Goal: Information Seeking & Learning: Check status

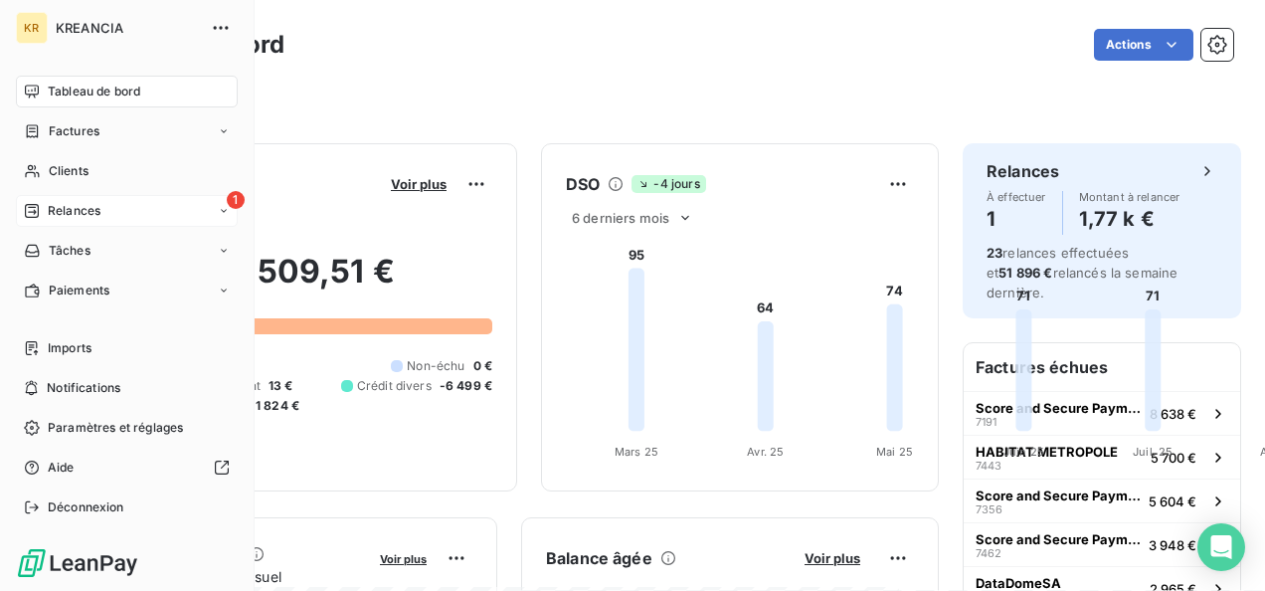
click at [41, 207] on div "Relances" at bounding box center [62, 211] width 77 height 18
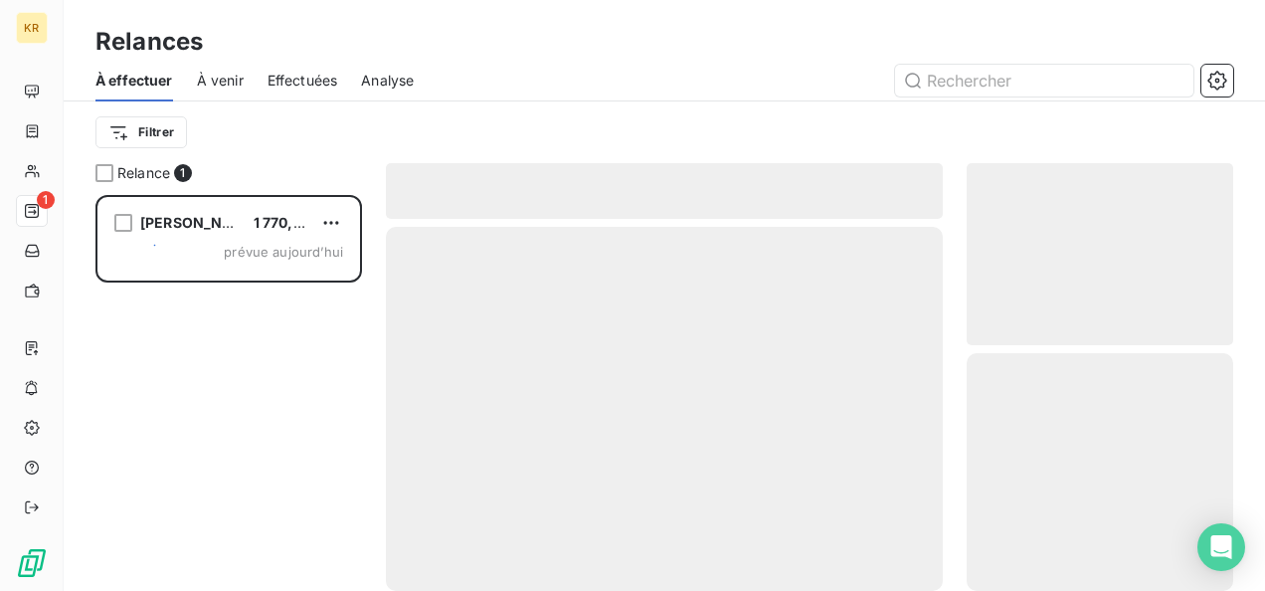
scroll to position [380, 251]
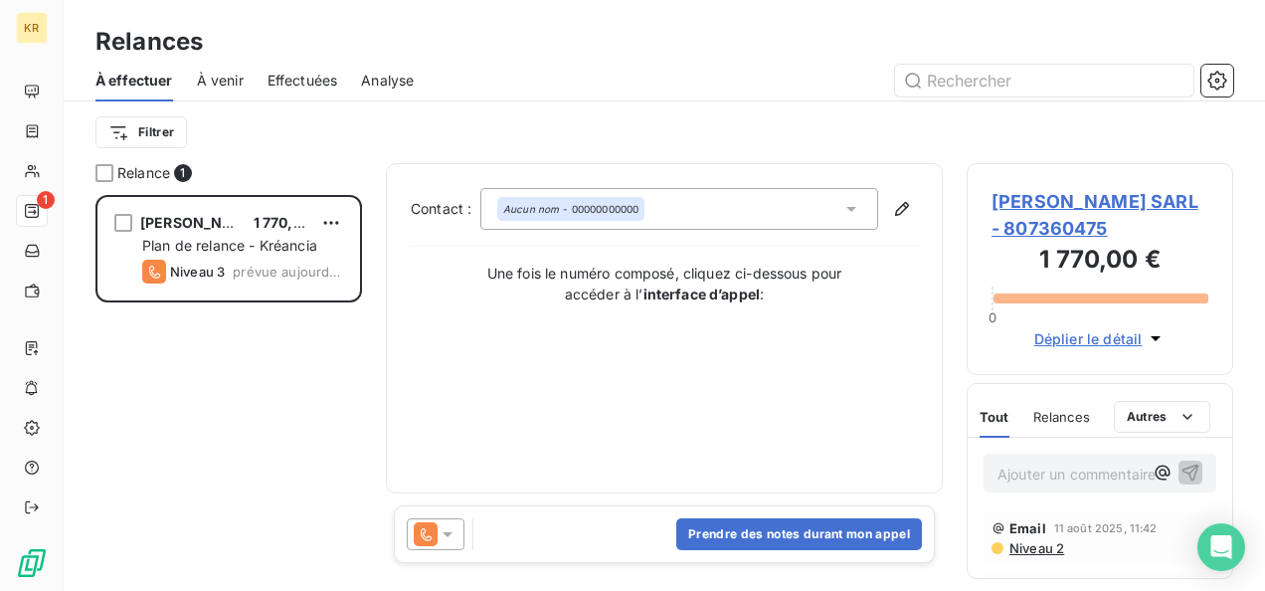
click at [1086, 205] on span "[PERSON_NAME] SARL - 807360475" at bounding box center [1099, 215] width 217 height 54
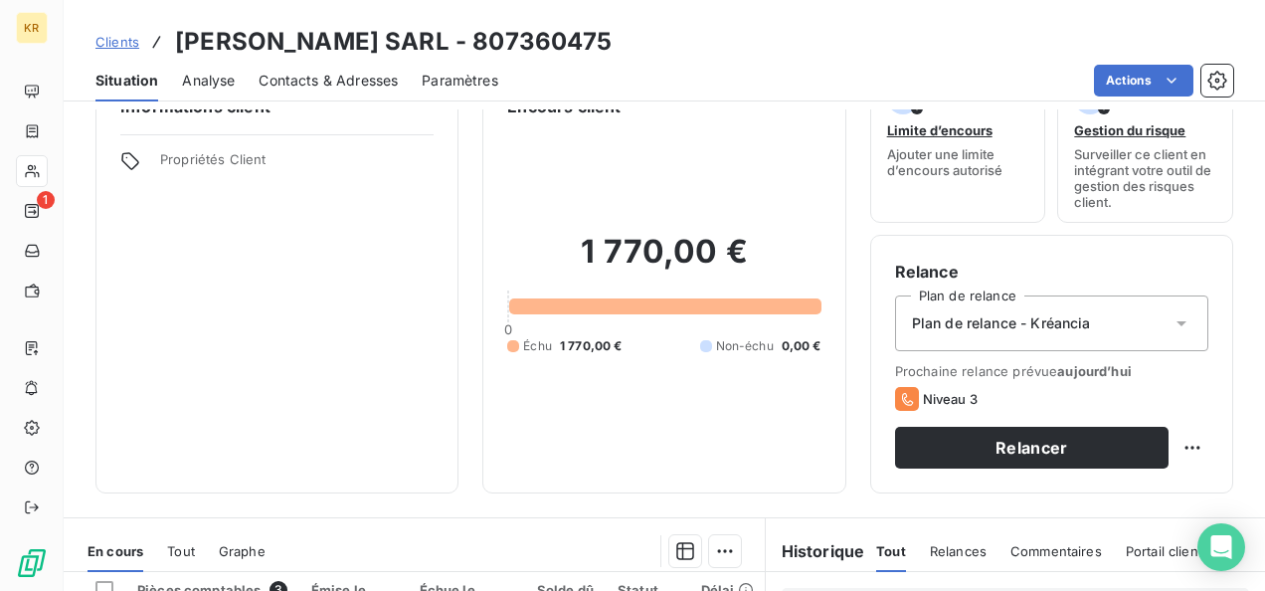
scroll to position [51, 0]
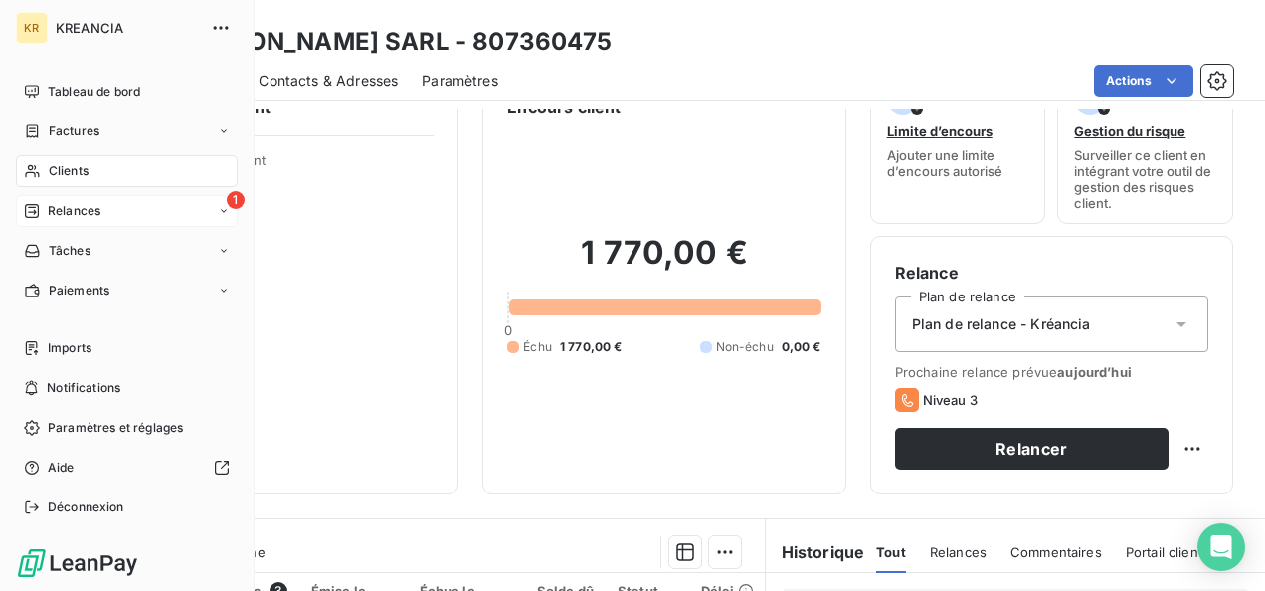
click at [56, 217] on span "Relances" at bounding box center [74, 211] width 53 height 18
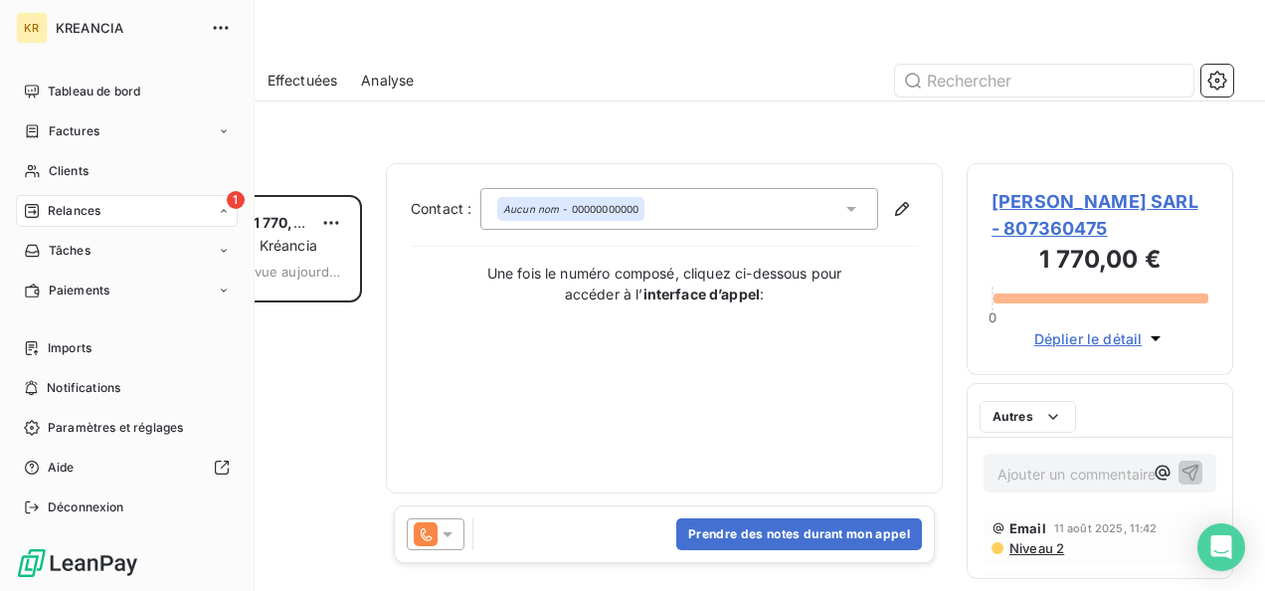
scroll to position [380, 251]
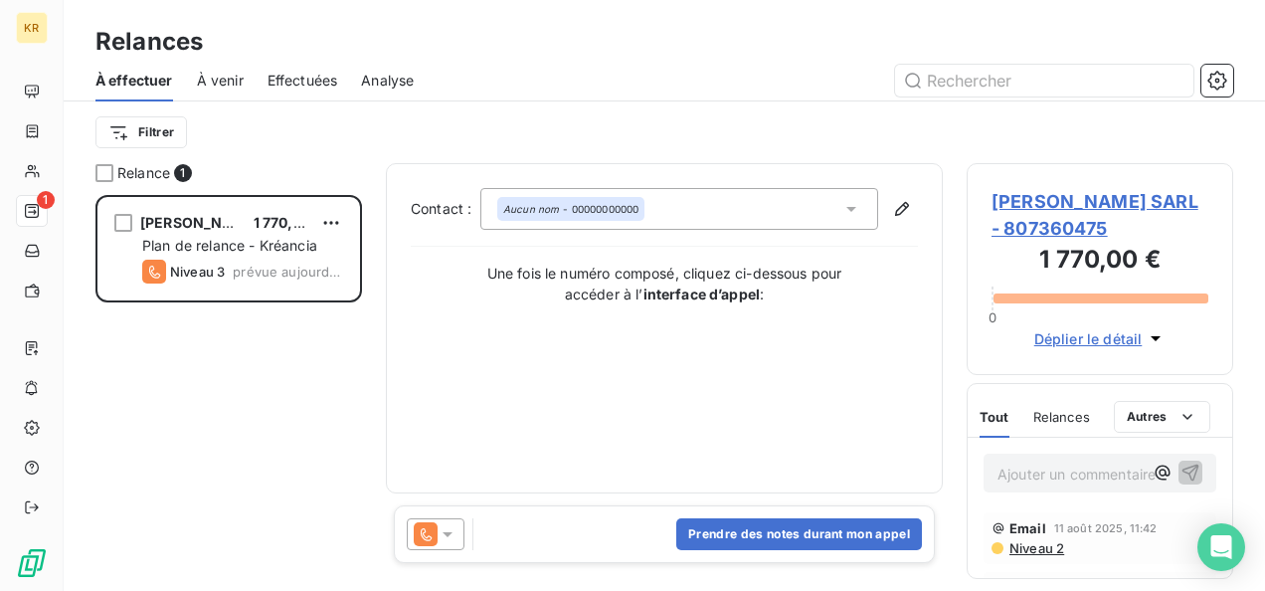
click at [457, 531] on div at bounding box center [436, 534] width 58 height 32
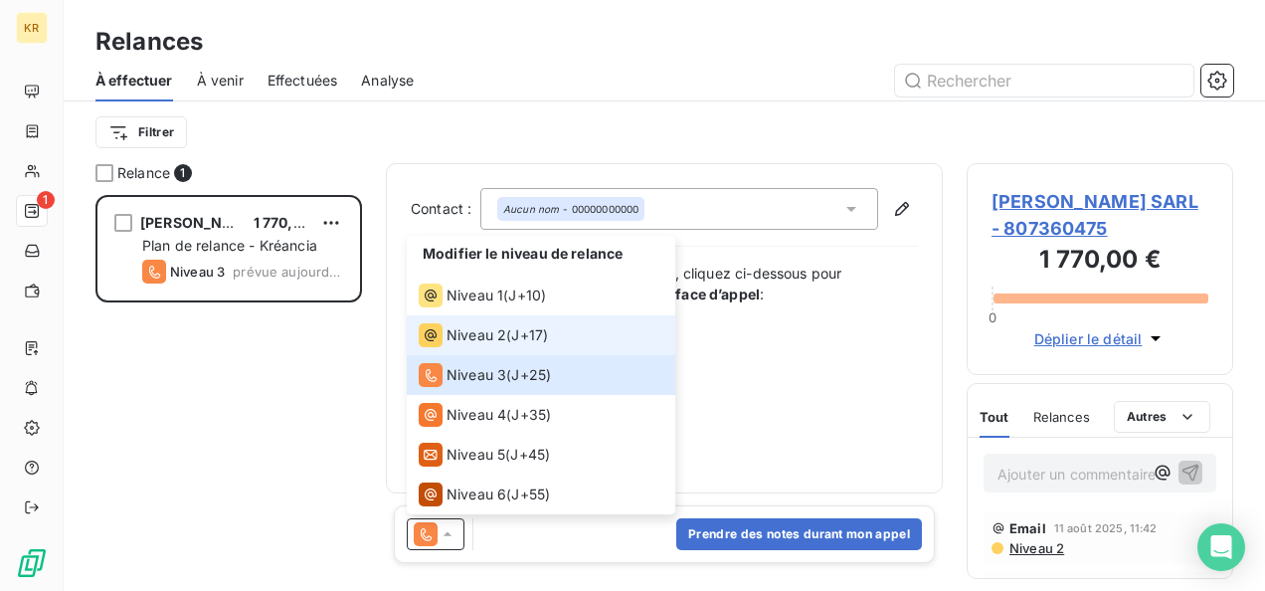
click at [521, 344] on span "J+17 )" at bounding box center [529, 335] width 37 height 20
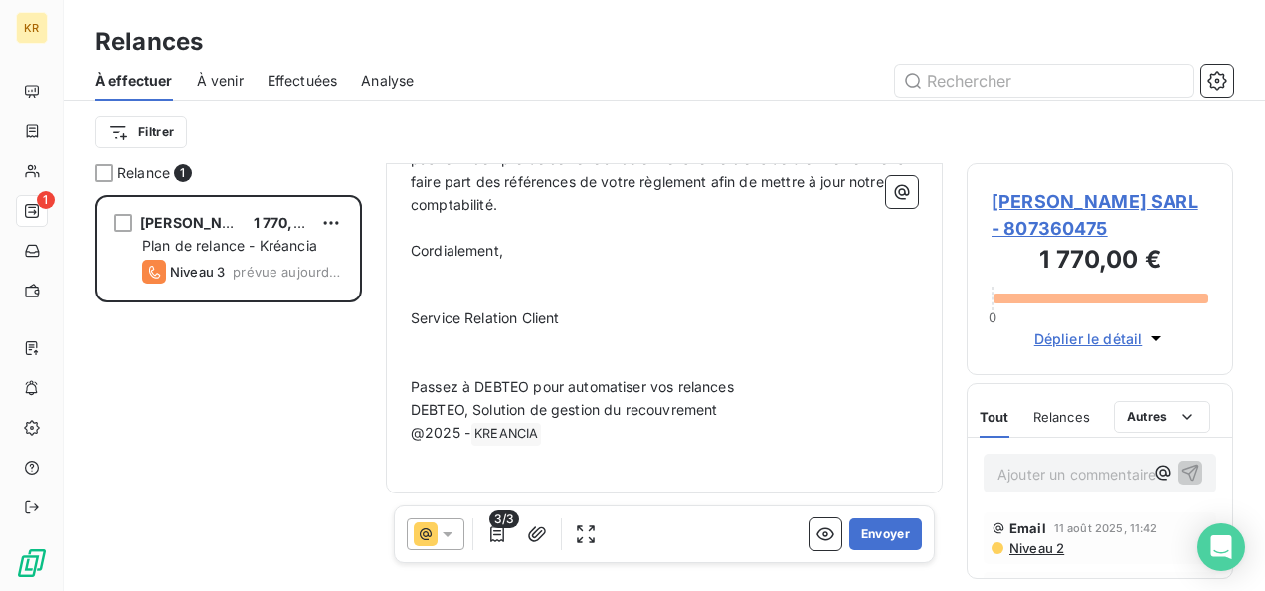
scroll to position [0, 0]
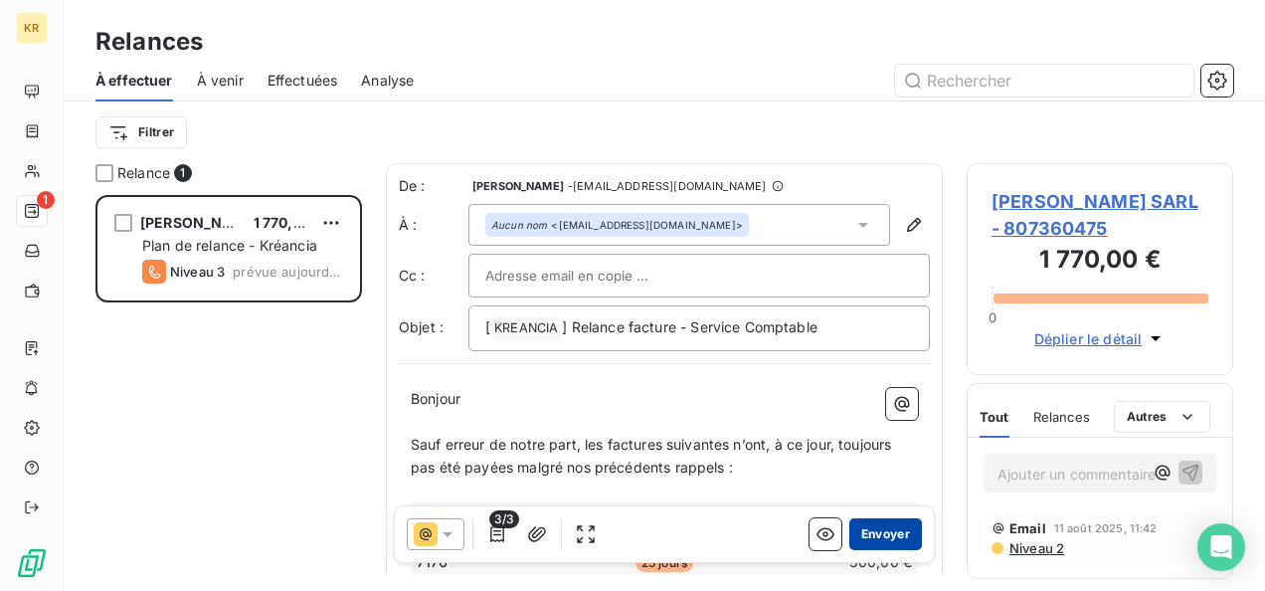
click at [860, 526] on button "Envoyer" at bounding box center [885, 534] width 73 height 32
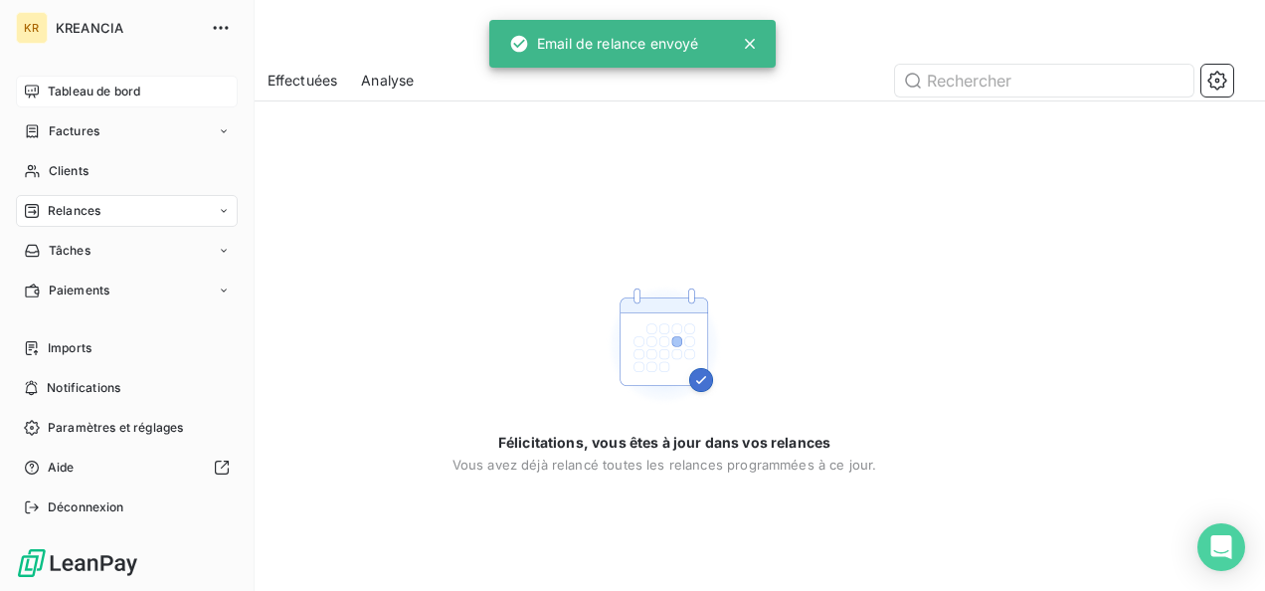
click at [42, 89] on div "Tableau de bord" at bounding box center [127, 92] width 222 height 32
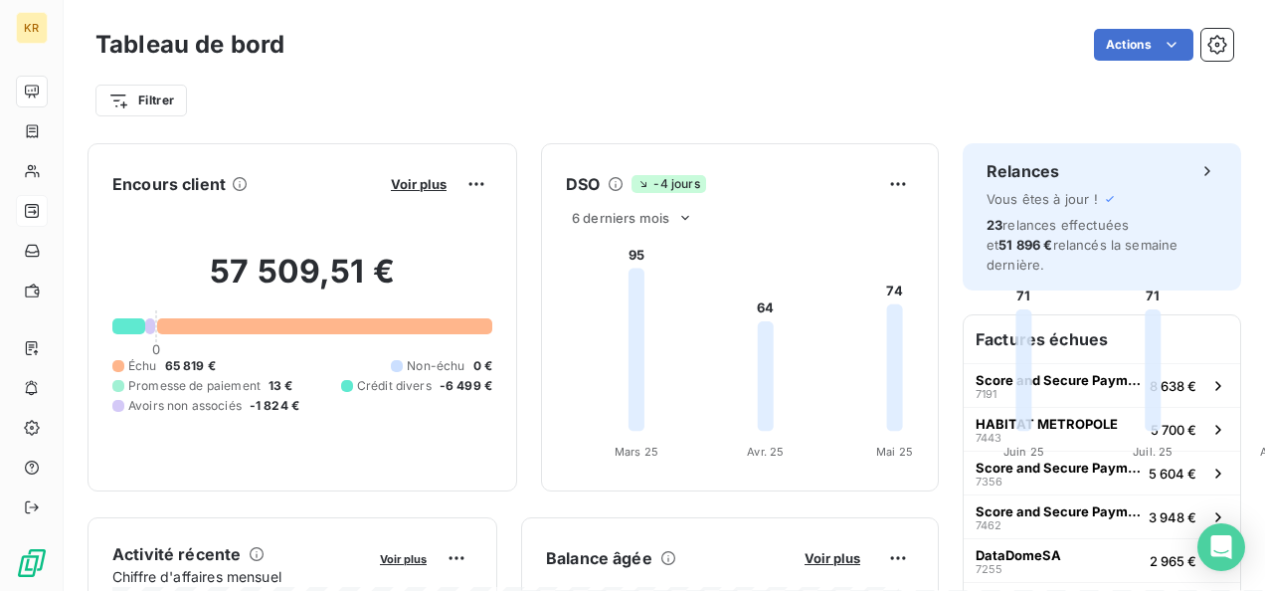
click at [410, 493] on div "Encours client Voir plus 57 509,51 € 0 Échu 65 819 € Non-échu 0 € Promesse de p…" at bounding box center [512, 318] width 851 height 350
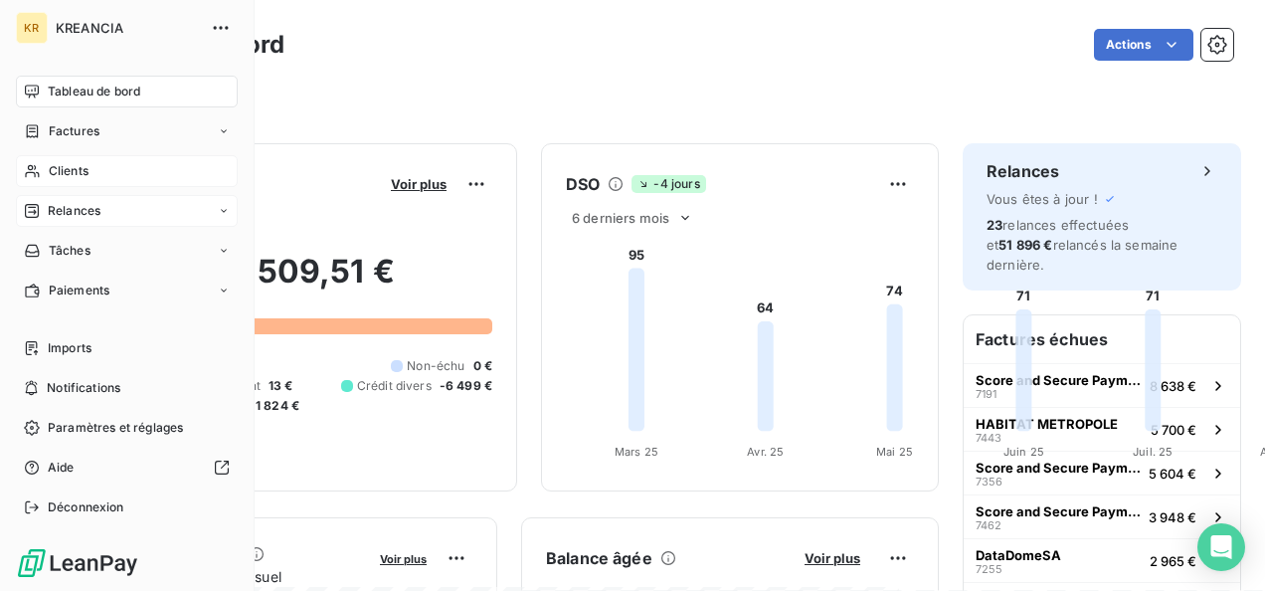
click at [60, 179] on span "Clients" at bounding box center [69, 171] width 40 height 18
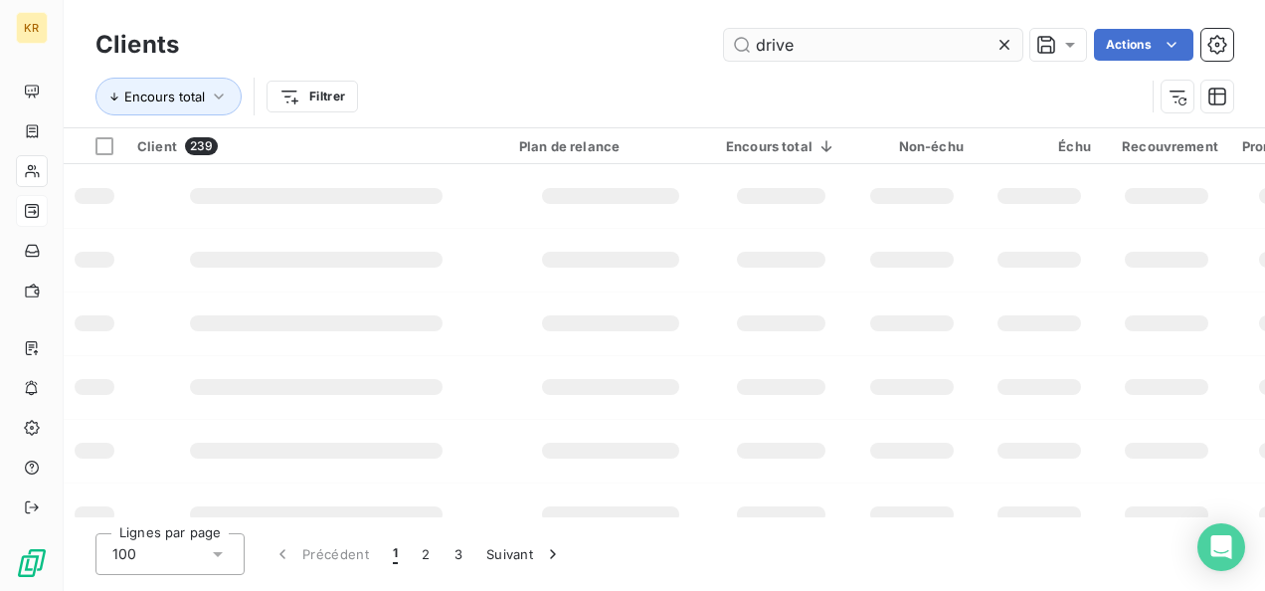
type input "drive"
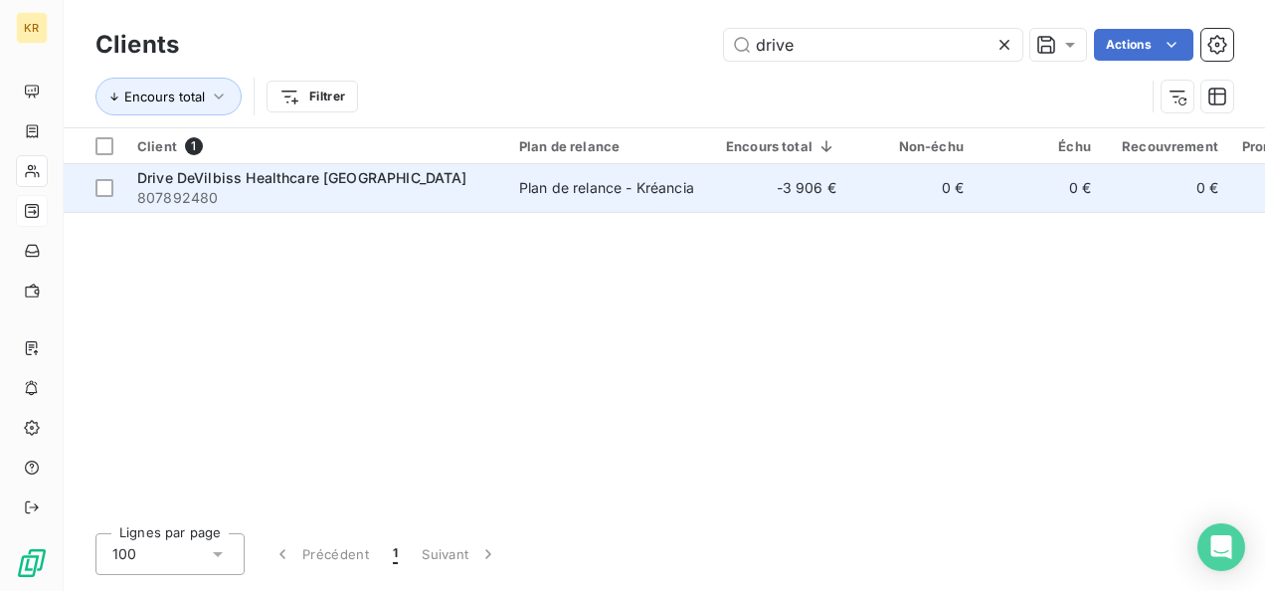
click at [419, 192] on span "807892480" at bounding box center [316, 198] width 358 height 20
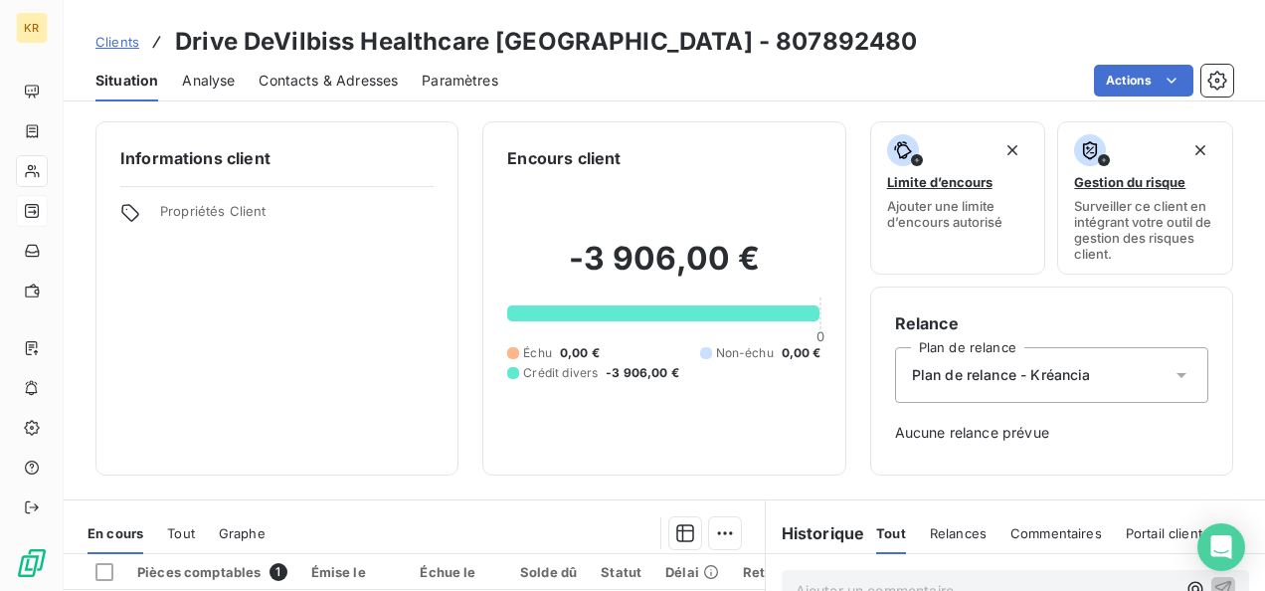
scroll to position [257, 0]
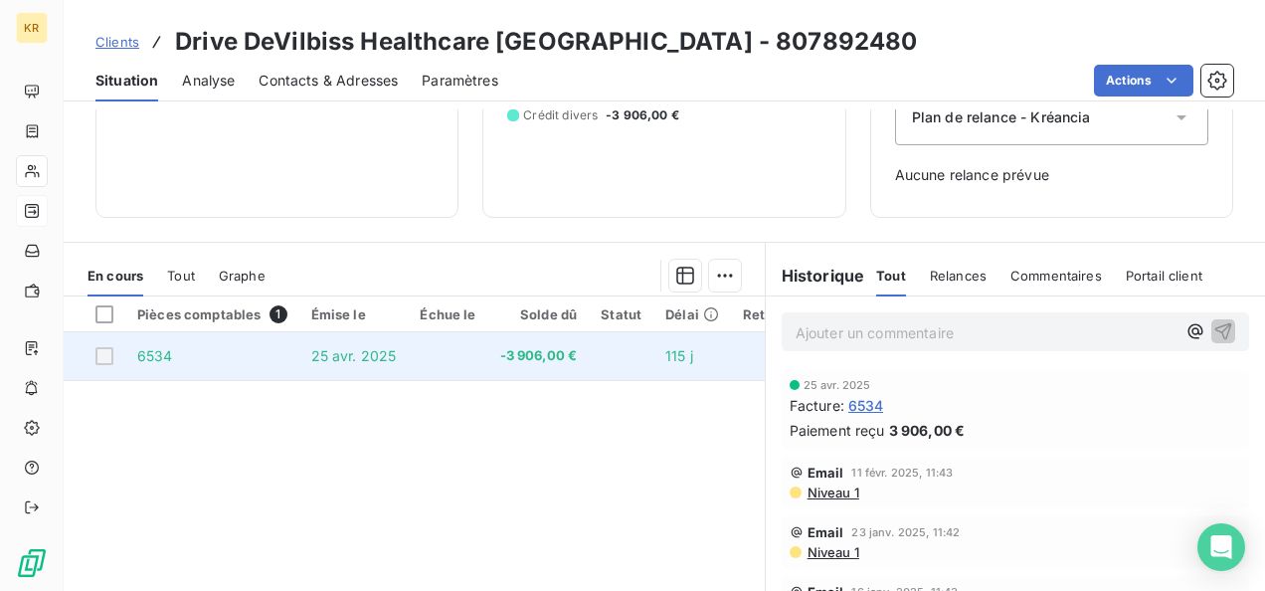
click at [110, 353] on div at bounding box center [104, 356] width 18 height 18
click at [188, 356] on td "6534" at bounding box center [212, 356] width 174 height 48
click at [103, 350] on div at bounding box center [104, 356] width 18 height 18
click at [105, 355] on div at bounding box center [104, 356] width 18 height 18
click at [214, 370] on td "6534" at bounding box center [212, 356] width 174 height 48
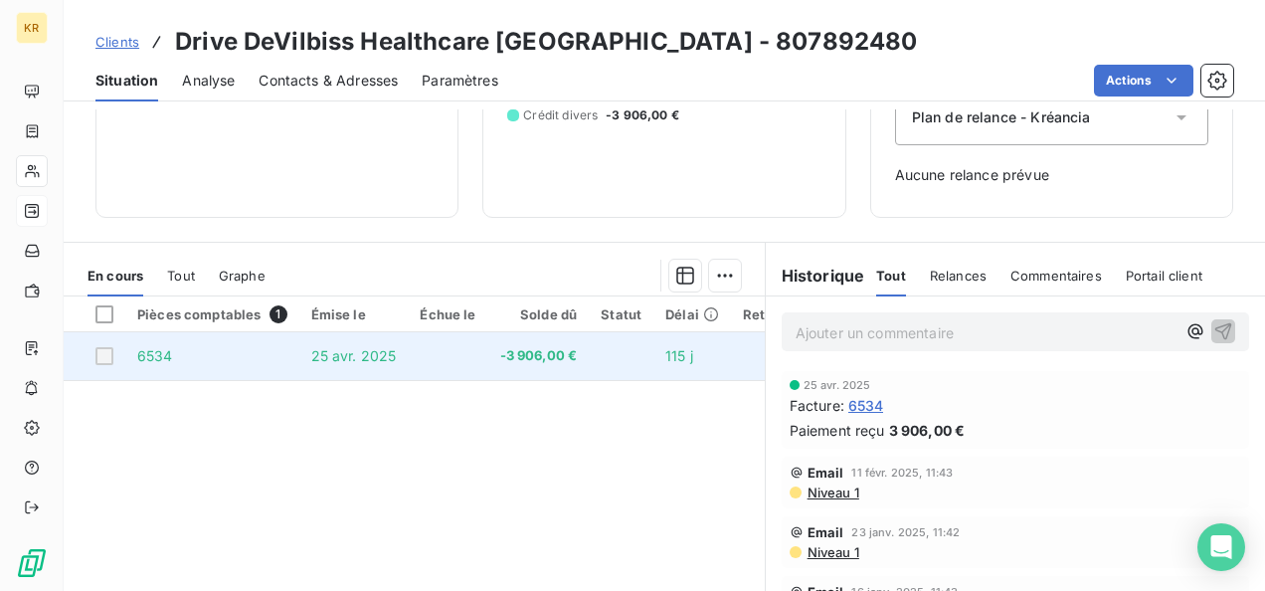
click at [114, 355] on td at bounding box center [95, 356] width 62 height 48
click at [400, 366] on td "25 avr. 2025" at bounding box center [353, 356] width 109 height 48
click at [565, 332] on td "-3 906,00 €" at bounding box center [538, 356] width 101 height 48
click at [545, 361] on span "-3 906,00 €" at bounding box center [539, 356] width 78 height 20
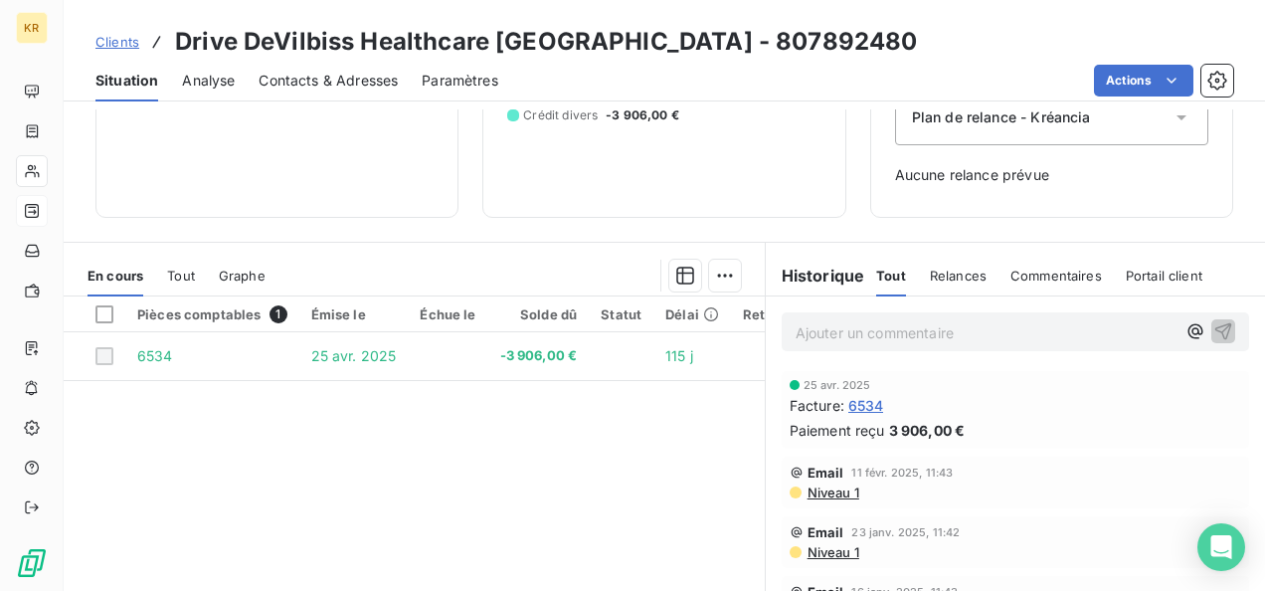
click at [915, 430] on span "3 906,00 €" at bounding box center [927, 430] width 77 height 21
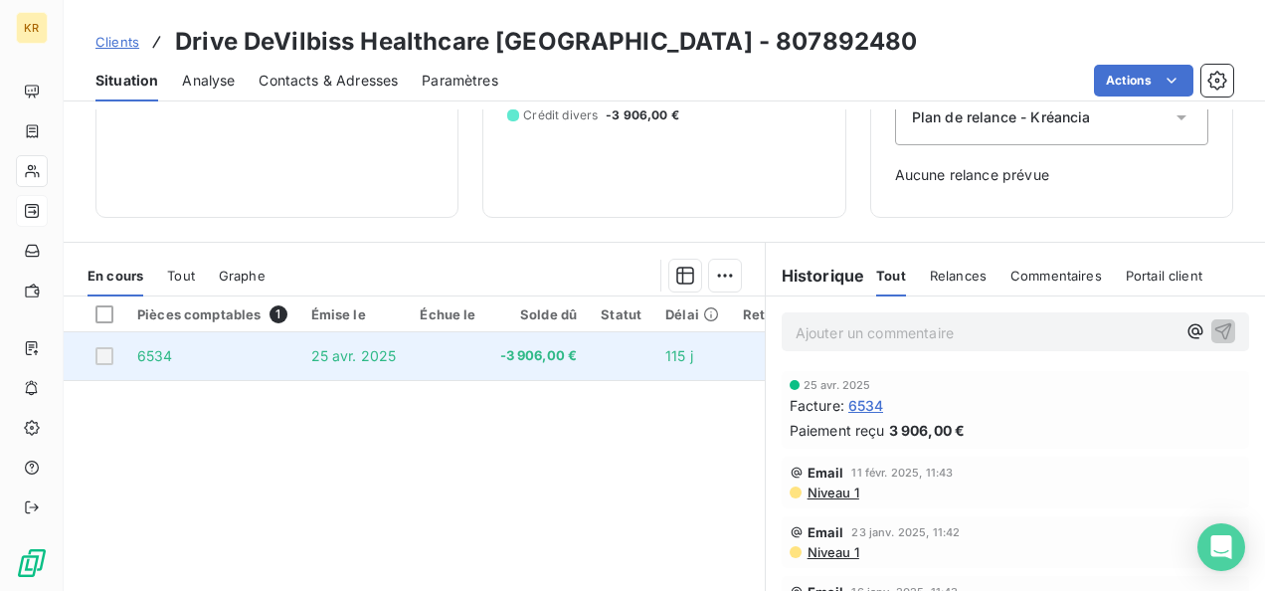
click at [666, 354] on span "115 j" at bounding box center [679, 355] width 28 height 17
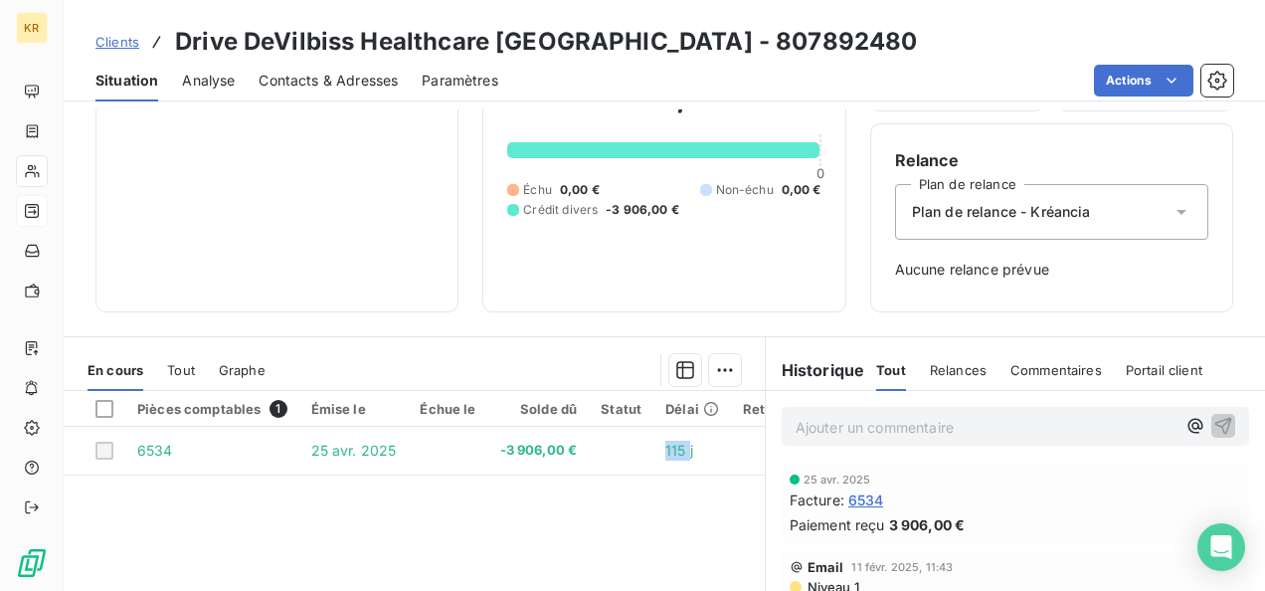
scroll to position [0, 0]
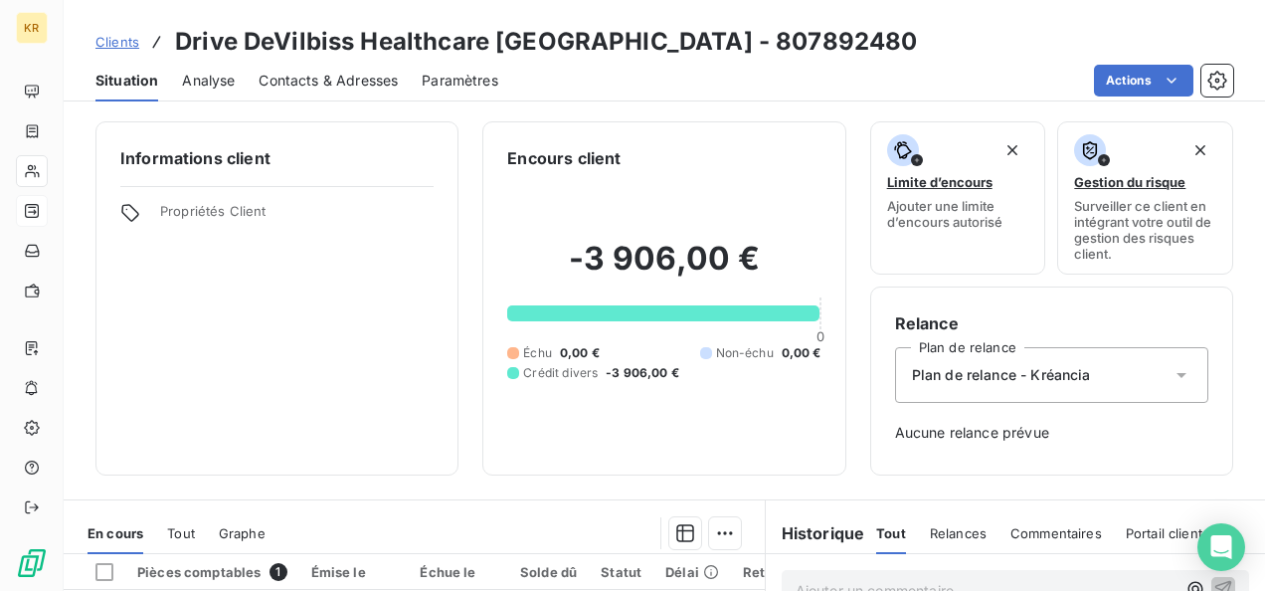
click at [539, 375] on span "Crédit divers" at bounding box center [560, 373] width 75 height 18
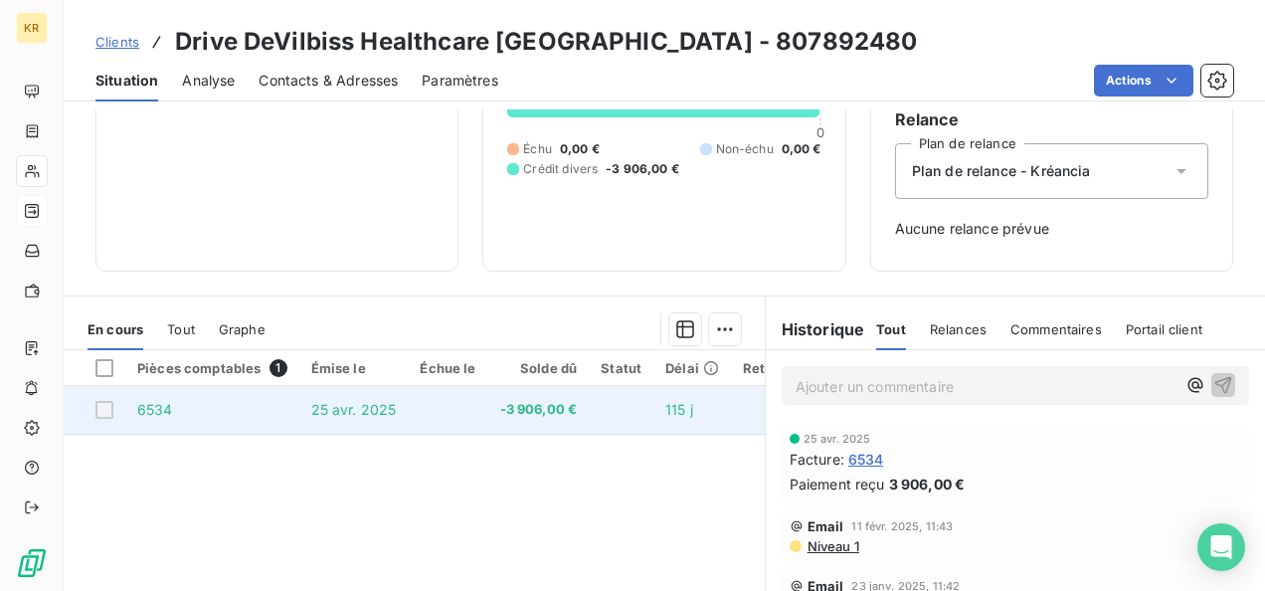
scroll to position [206, 0]
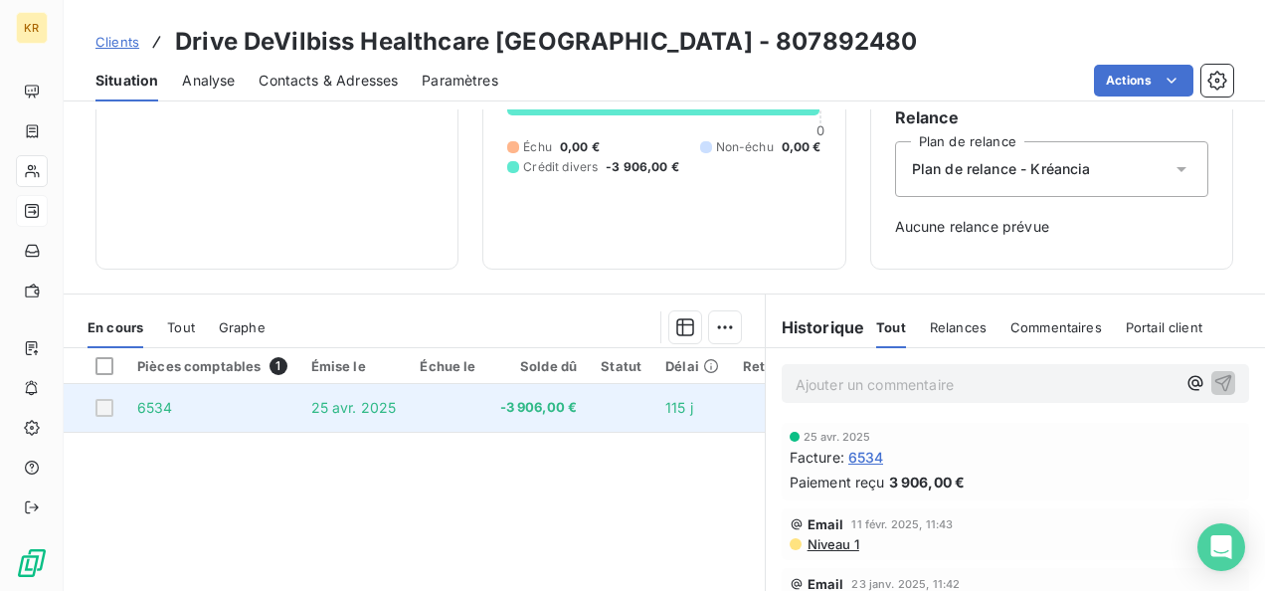
click at [314, 410] on span "25 avr. 2025" at bounding box center [353, 407] width 85 height 17
click at [101, 404] on div at bounding box center [104, 408] width 18 height 18
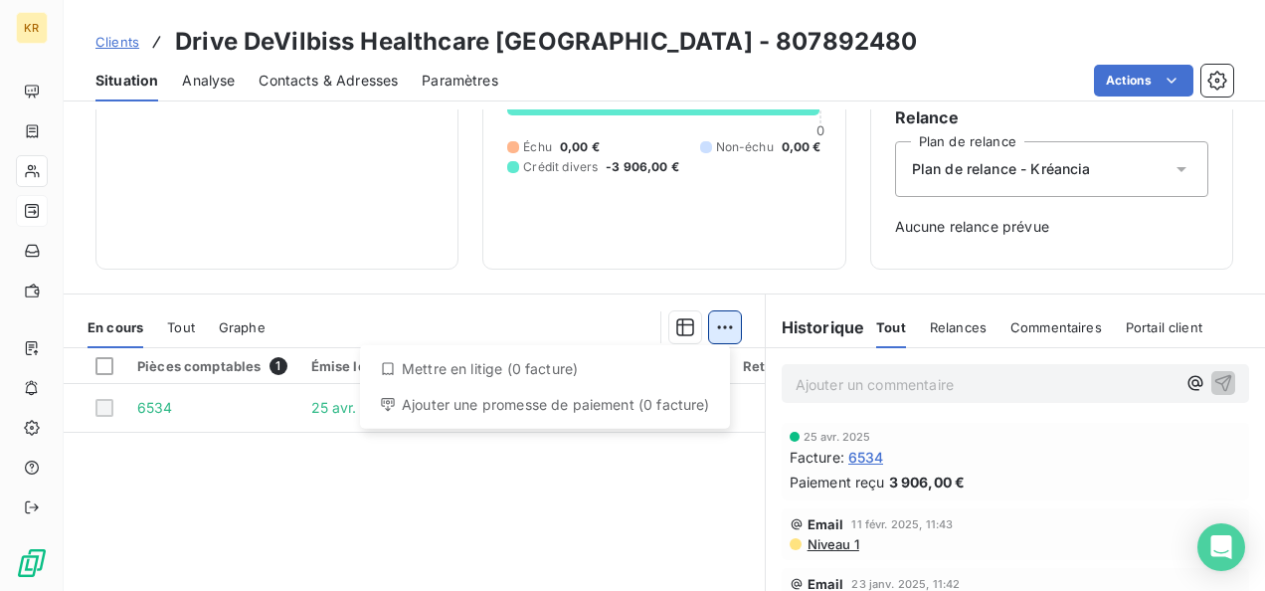
click at [714, 330] on html "KR Clients Drive DeVilbiss Healthcare [GEOGRAPHIC_DATA] - 807892480 Situation A…" at bounding box center [632, 295] width 1265 height 591
click at [533, 415] on div "Ajouter une promesse de paiement (0 facture)" at bounding box center [545, 405] width 354 height 32
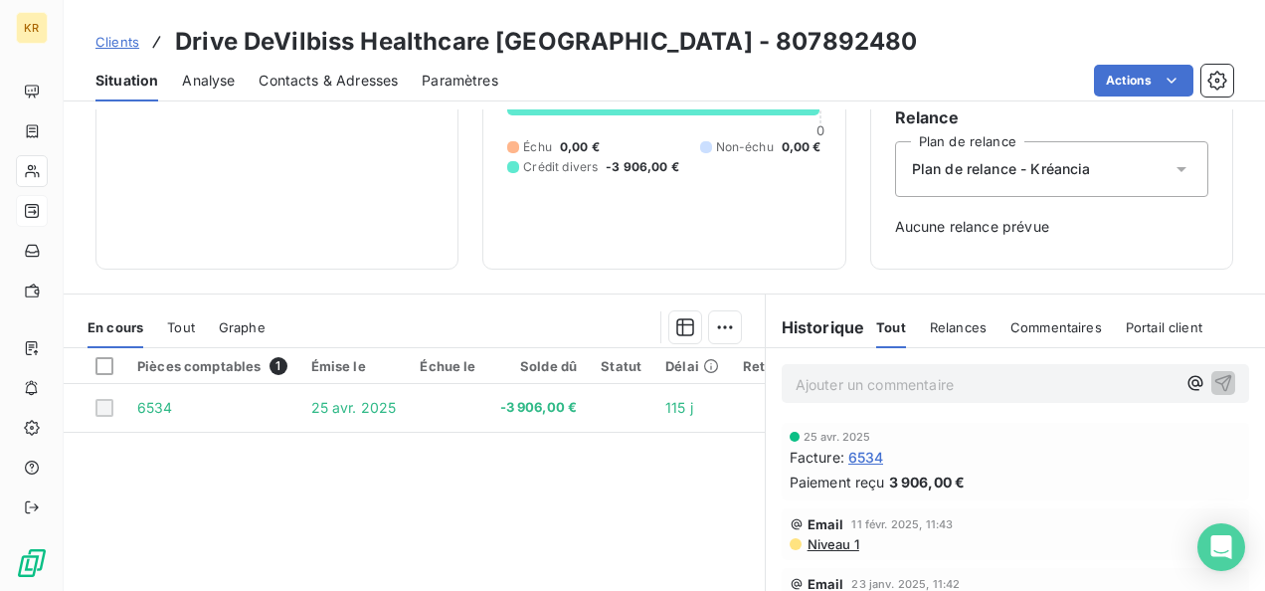
click at [185, 373] on th "Pièces comptables 1" at bounding box center [212, 366] width 174 height 36
click at [109, 366] on div at bounding box center [104, 366] width 18 height 18
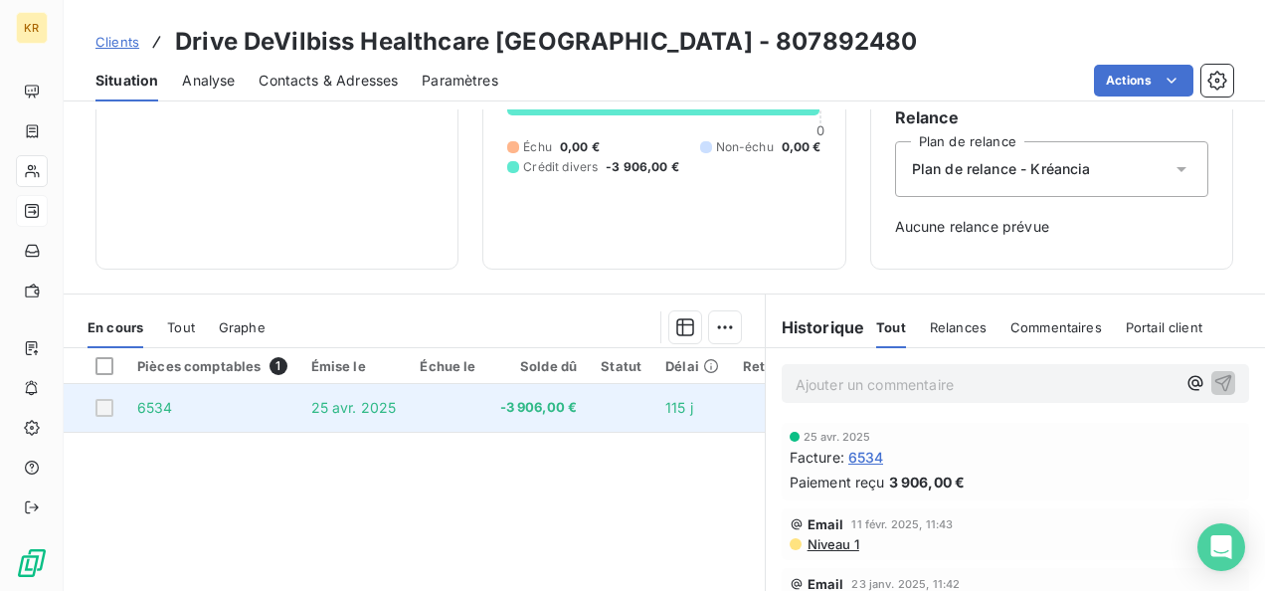
click at [103, 416] on td at bounding box center [95, 408] width 62 height 48
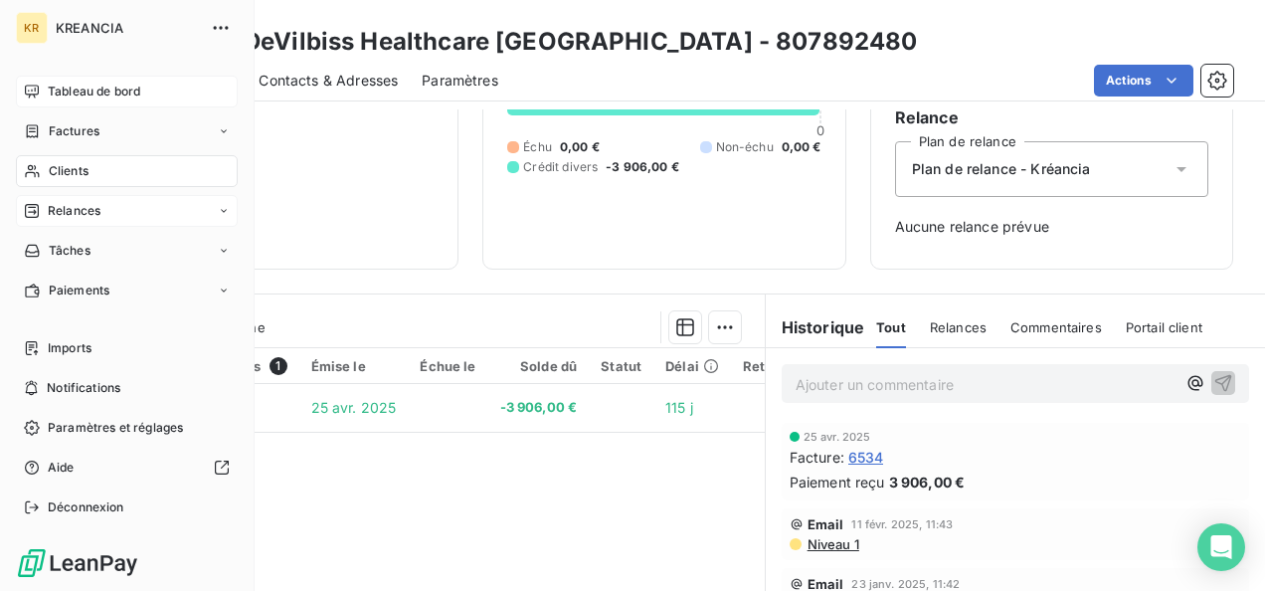
click at [53, 95] on span "Tableau de bord" at bounding box center [94, 92] width 92 height 18
